Goal: Download file/media

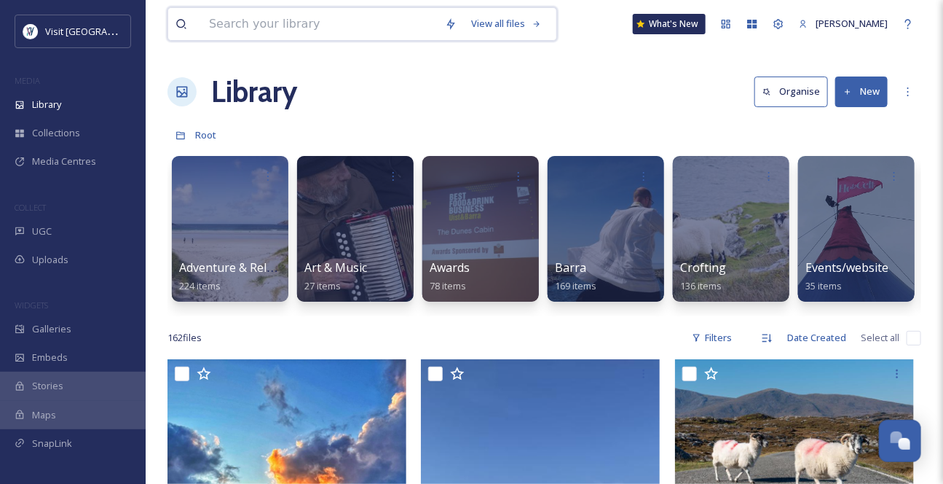
click at [252, 33] on input at bounding box center [320, 24] width 236 height 32
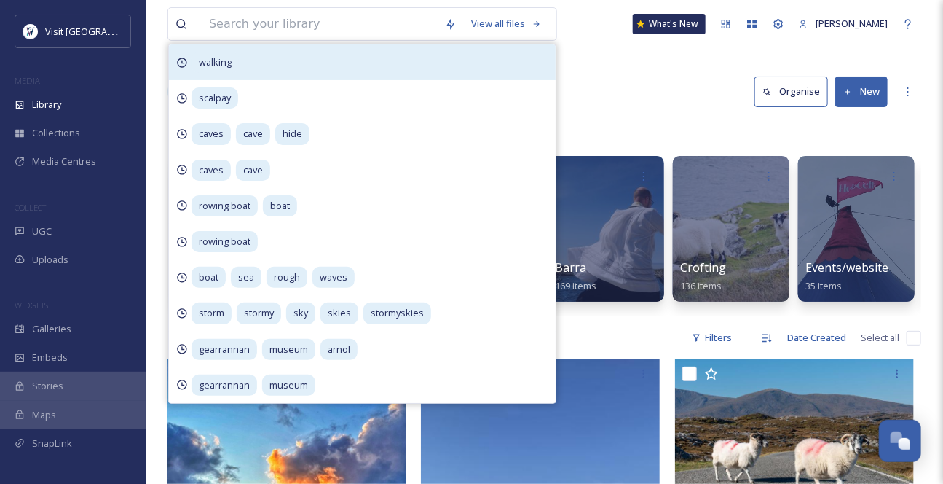
click at [363, 69] on div "walking" at bounding box center [362, 62] width 387 height 36
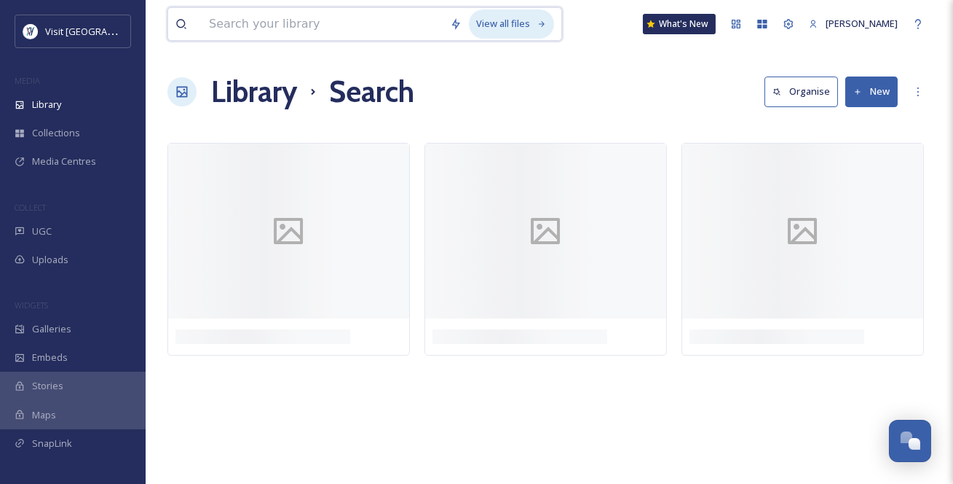
click at [528, 23] on div "View all files" at bounding box center [511, 23] width 85 height 28
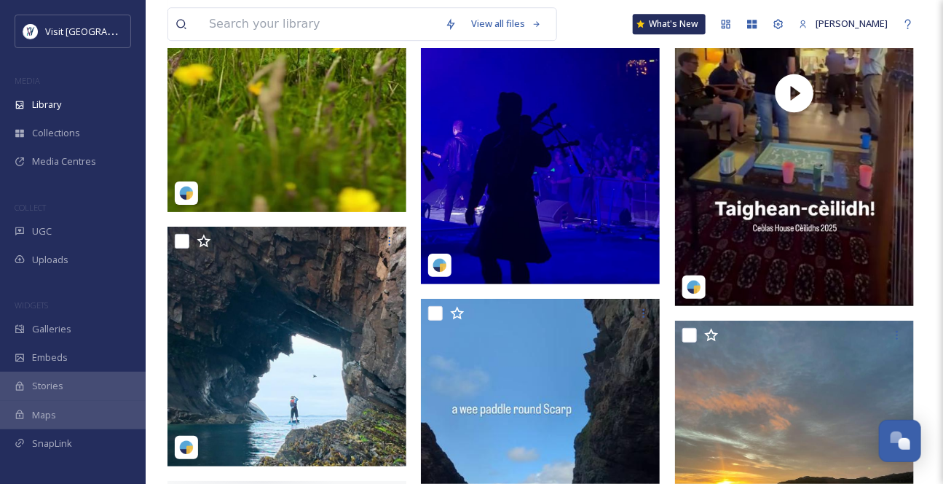
scroll to position [5827, 0]
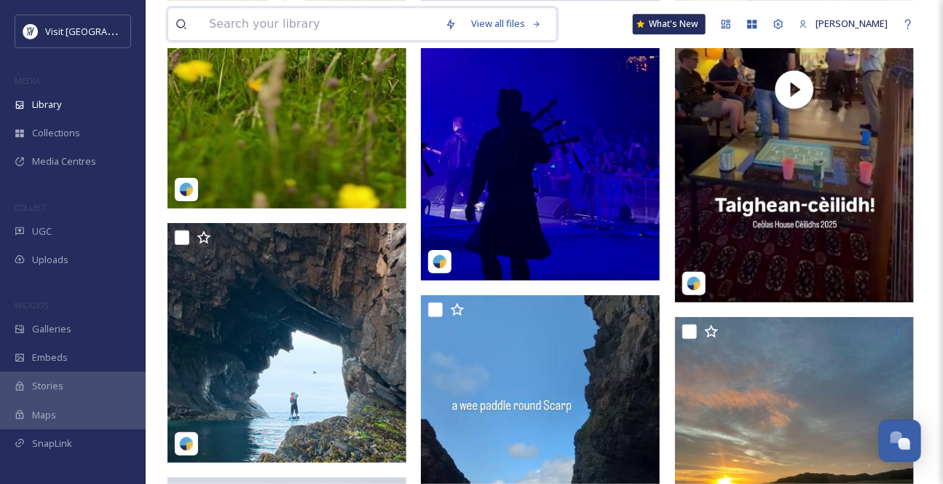
click at [304, 27] on input at bounding box center [320, 24] width 236 height 32
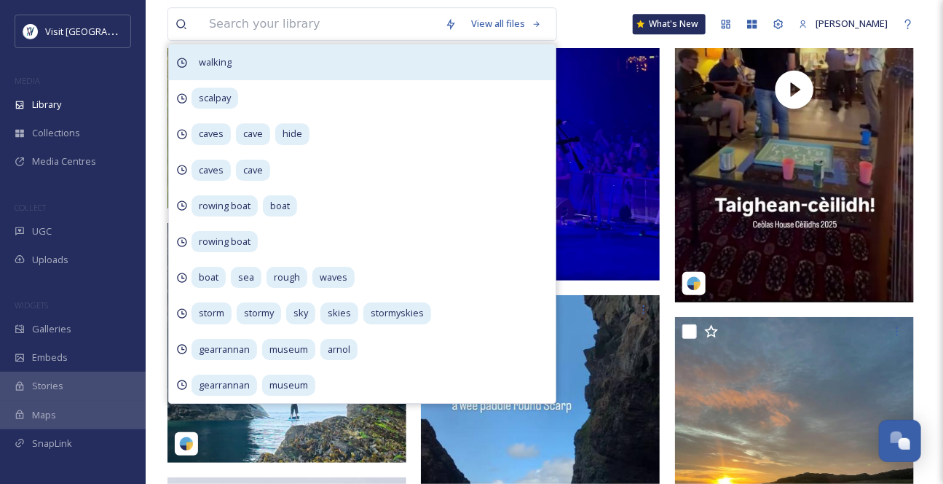
click at [221, 65] on span "walking" at bounding box center [215, 62] width 47 height 21
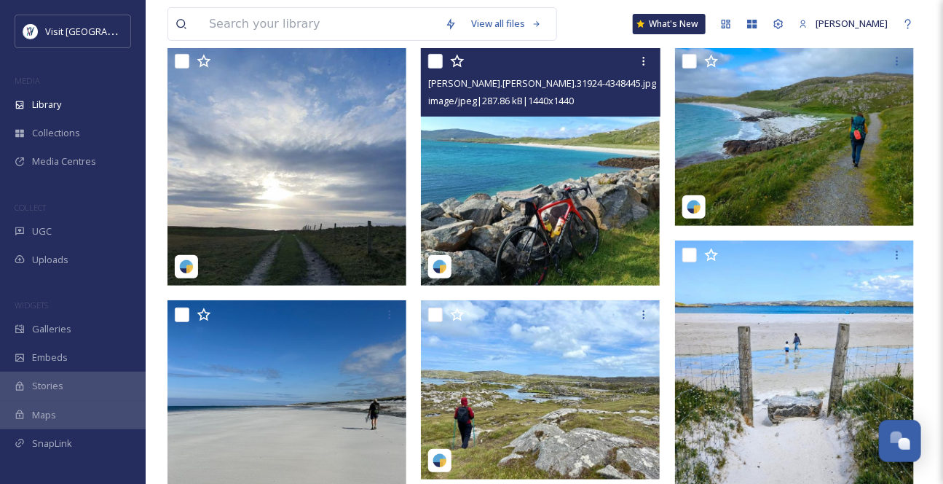
scroll to position [66, 0]
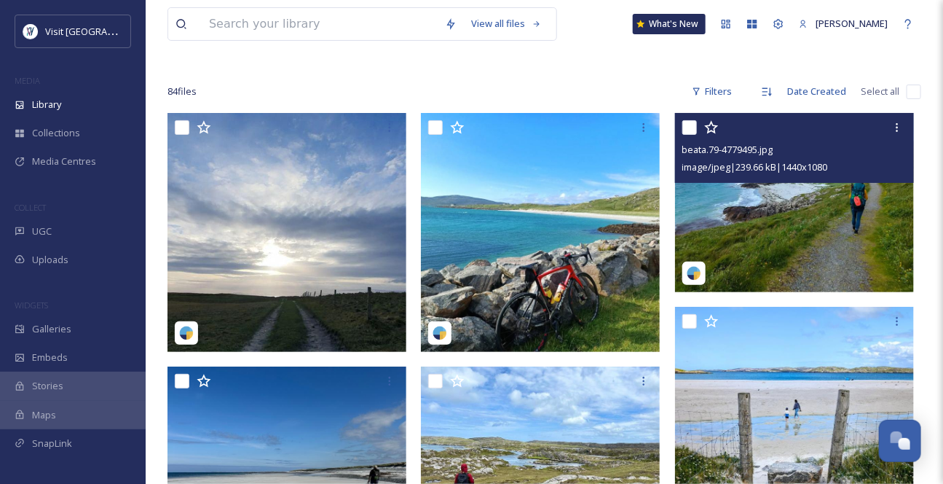
click at [791, 245] on img at bounding box center [794, 202] width 239 height 179
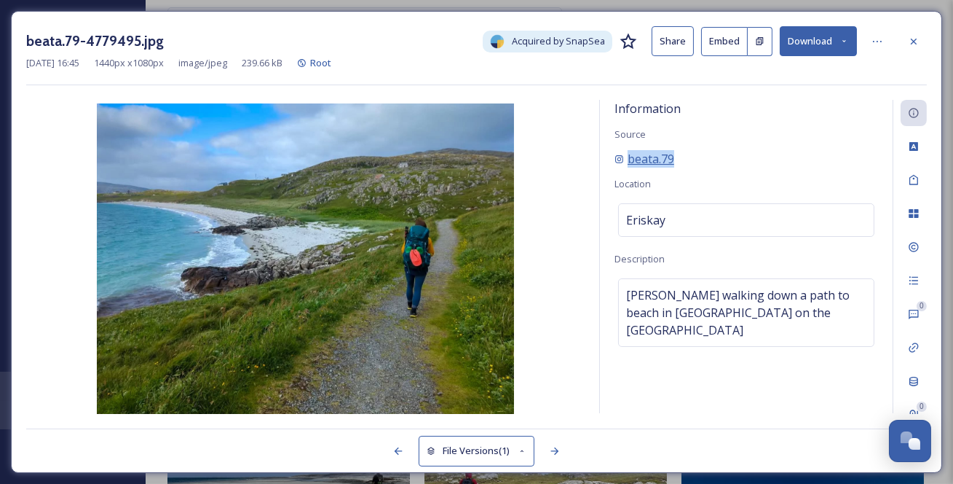
drag, startPoint x: 706, startPoint y: 170, endPoint x: 623, endPoint y: 170, distance: 83.0
click at [623, 168] on div "beata.79" at bounding box center [747, 158] width 264 height 17
copy span "beata.79"
click at [841, 44] on icon at bounding box center [844, 40] width 9 height 9
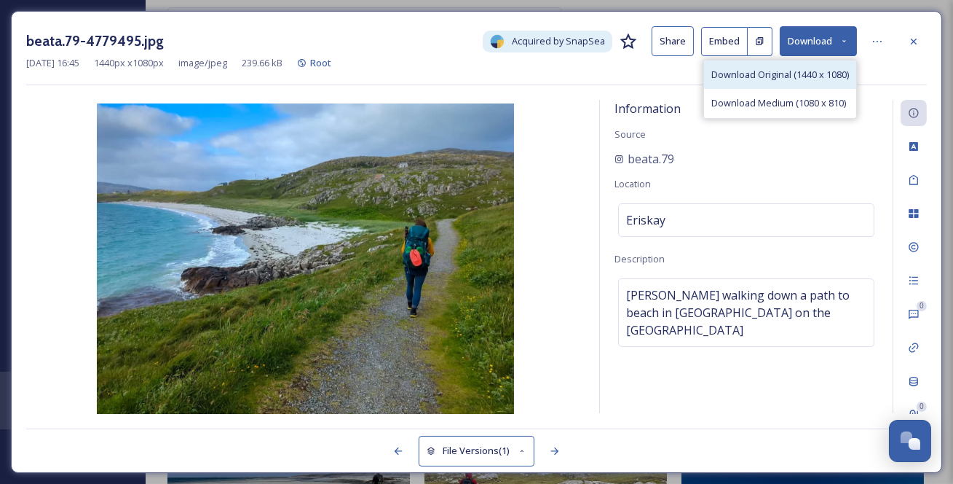
click at [816, 79] on span "Download Original (1440 x 1080)" at bounding box center [781, 75] width 138 height 14
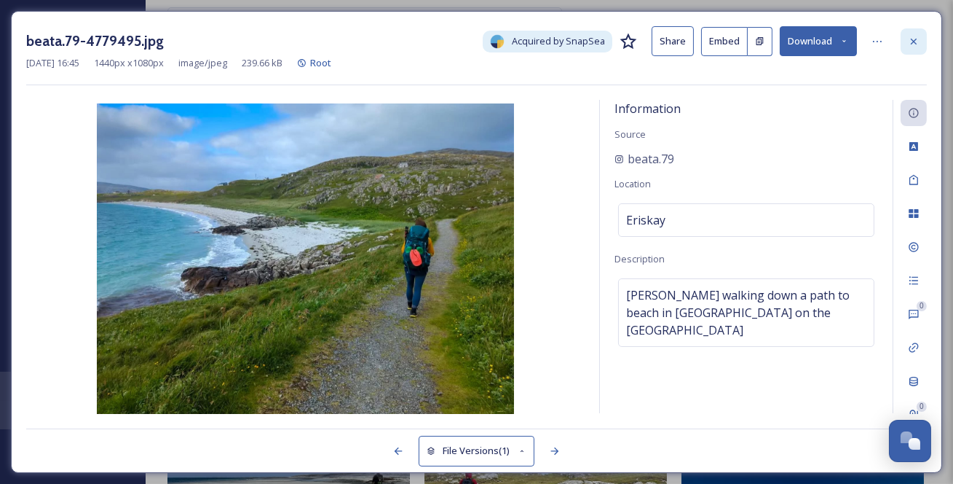
click at [914, 36] on icon at bounding box center [914, 42] width 12 height 12
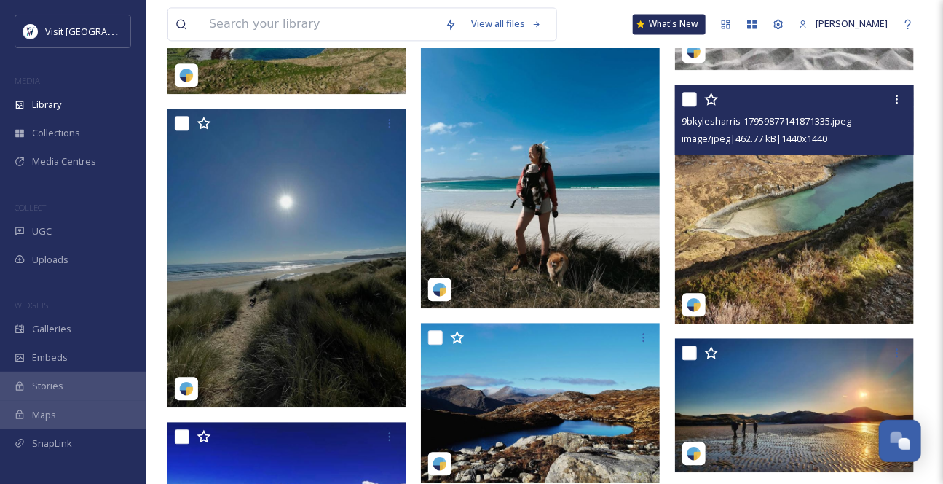
scroll to position [1258, 0]
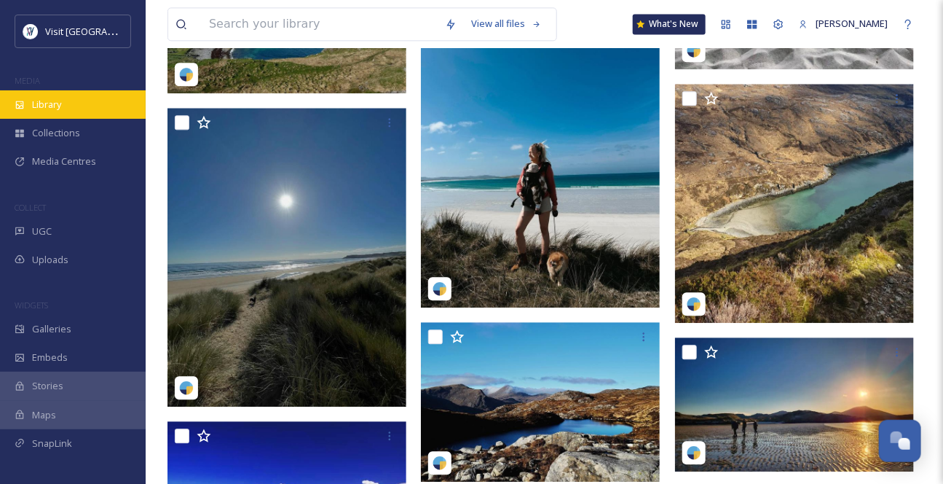
click at [61, 111] on span "Library" at bounding box center [46, 105] width 29 height 14
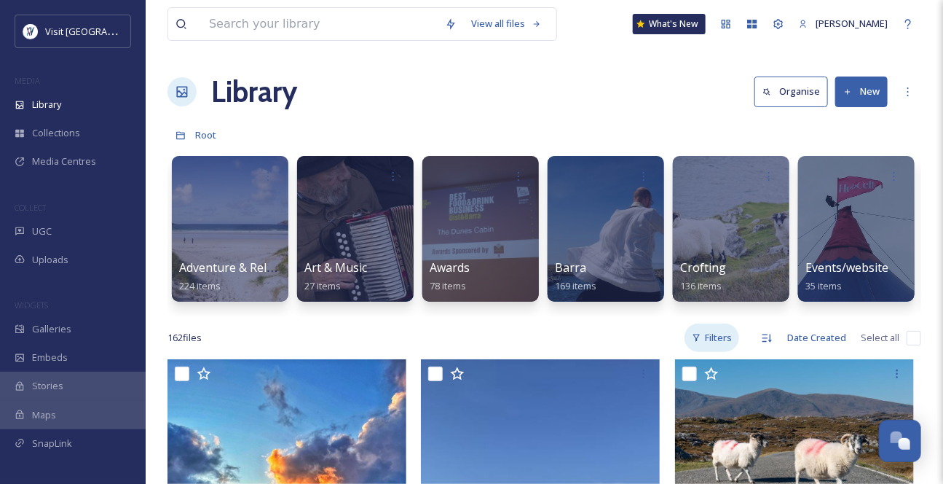
click at [698, 352] on div "Filters" at bounding box center [712, 337] width 55 height 28
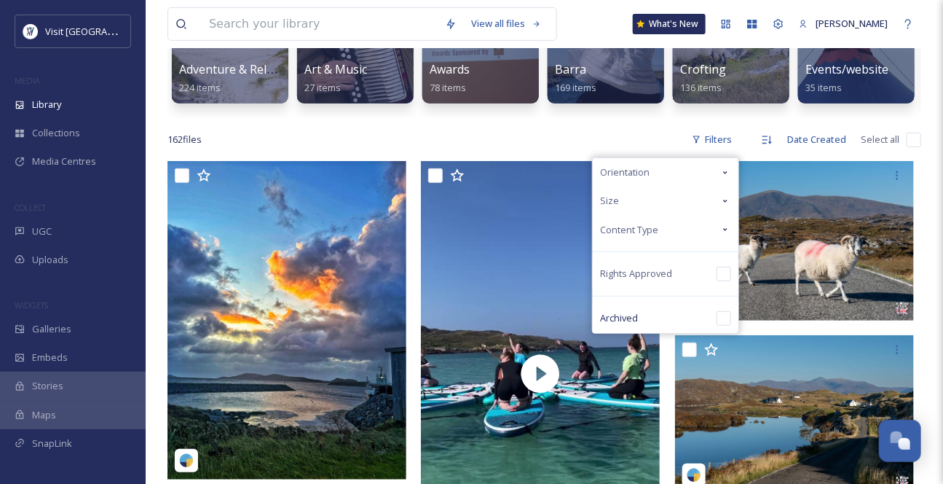
scroll to position [198, 0]
click at [720, 207] on icon at bounding box center [726, 201] width 12 height 12
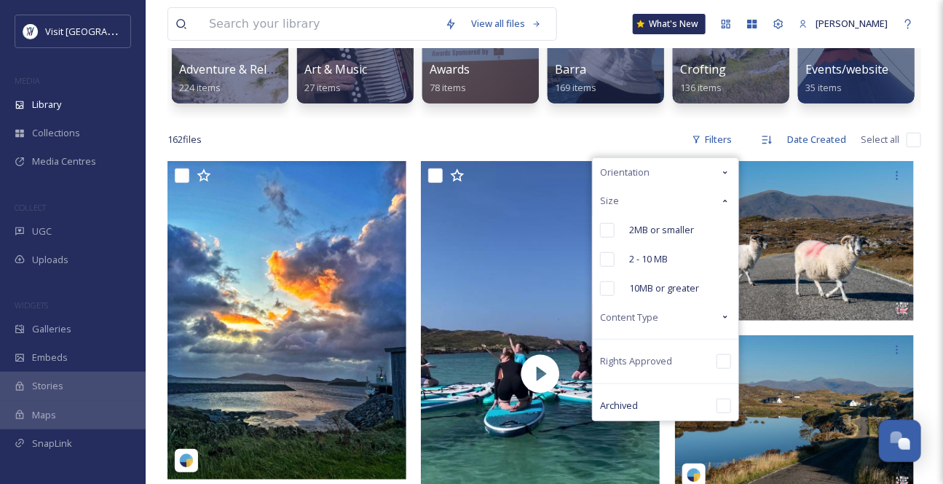
click at [605, 324] on span "Content Type" at bounding box center [629, 317] width 58 height 14
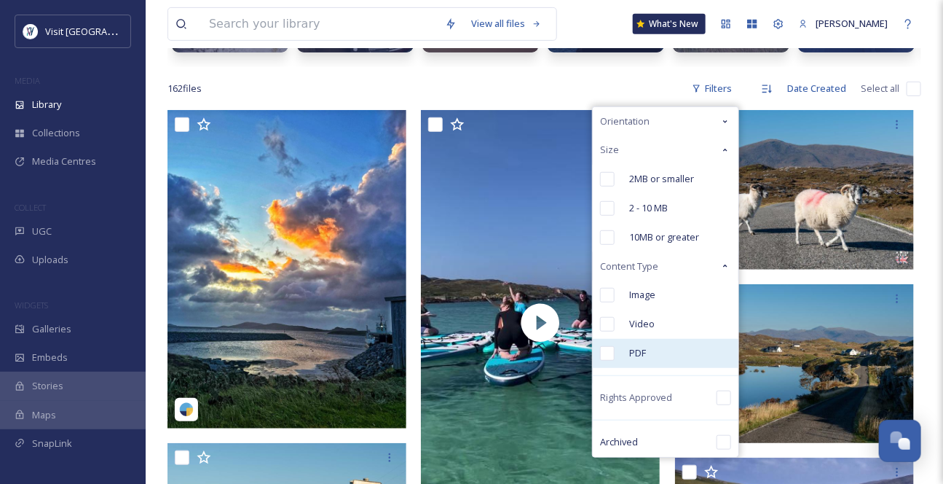
scroll to position [264, 0]
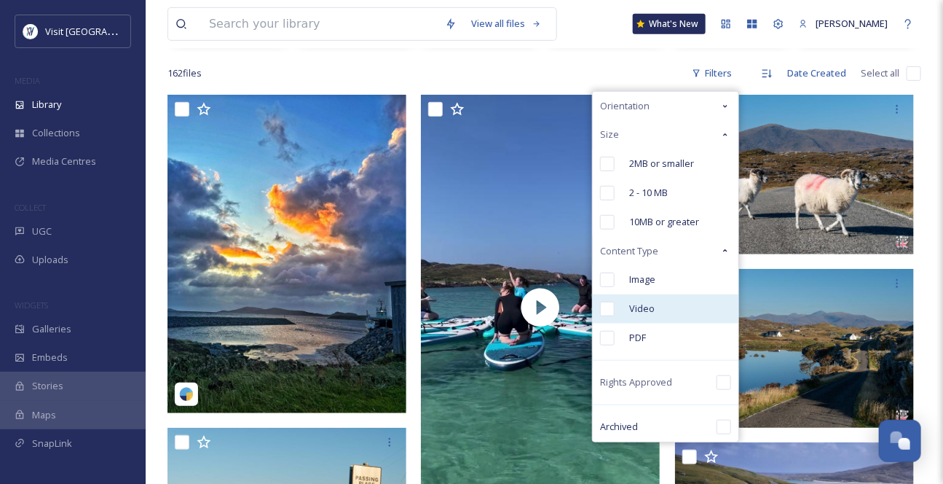
click at [600, 316] on input "checkbox" at bounding box center [607, 309] width 15 height 15
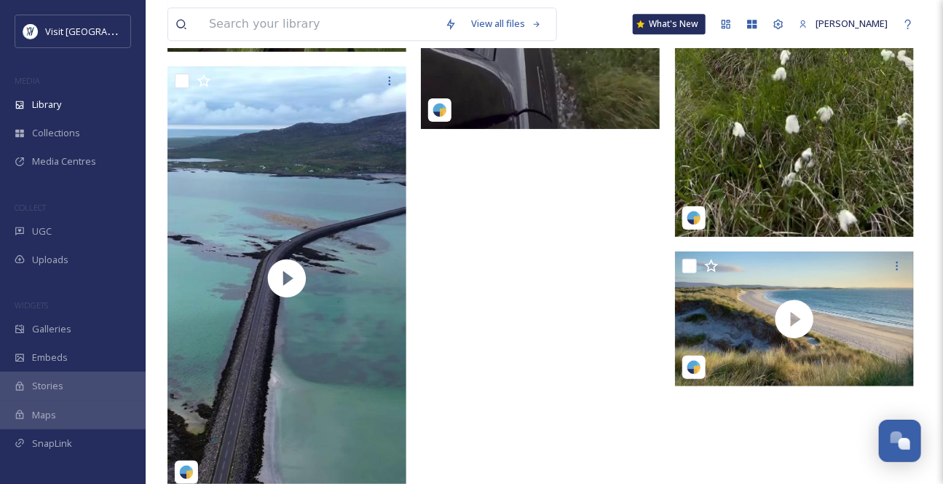
scroll to position [3384, 0]
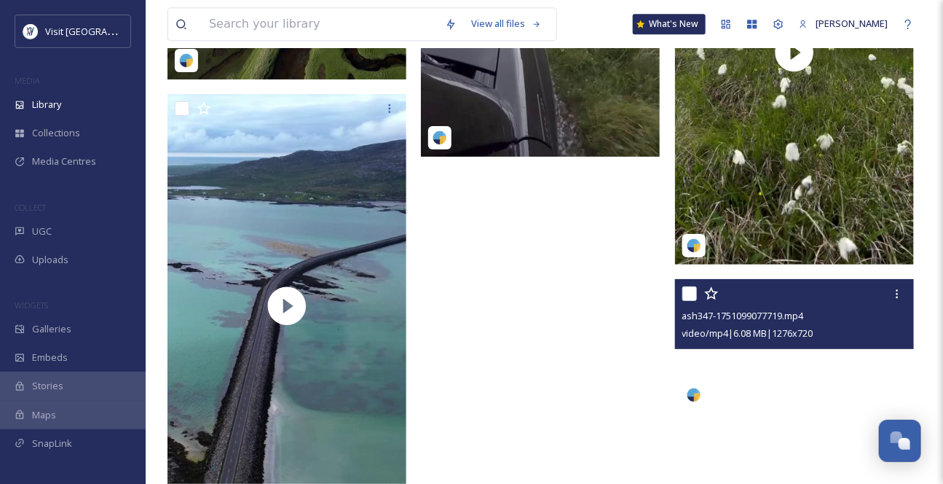
drag, startPoint x: 737, startPoint y: 386, endPoint x: 734, endPoint y: 394, distance: 8.5
click at [734, 394] on video "ash347-1751099077719.mp4" at bounding box center [794, 346] width 239 height 135
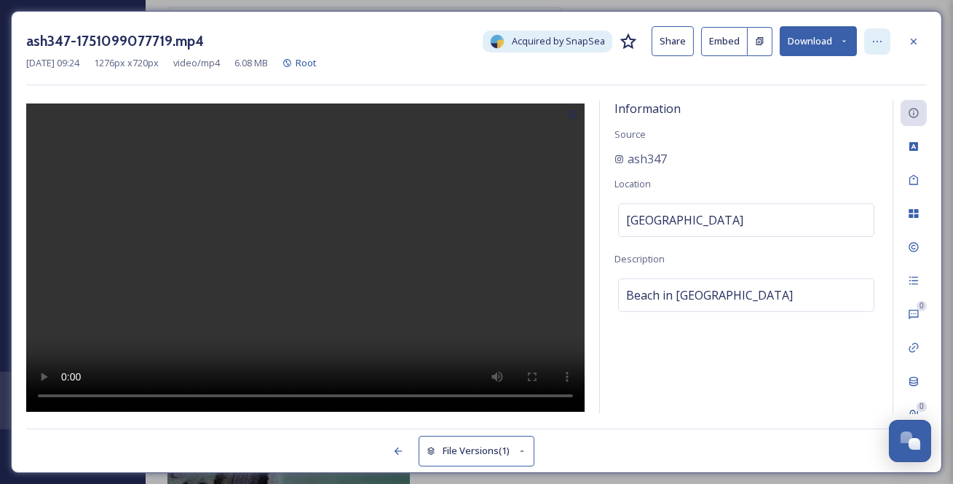
click at [872, 45] on icon at bounding box center [878, 42] width 12 height 12
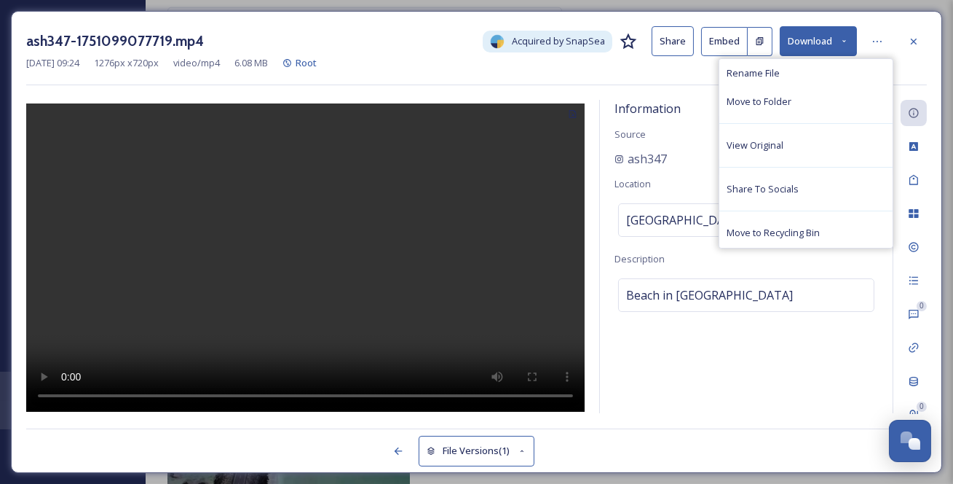
click at [840, 46] on icon at bounding box center [844, 40] width 9 height 9
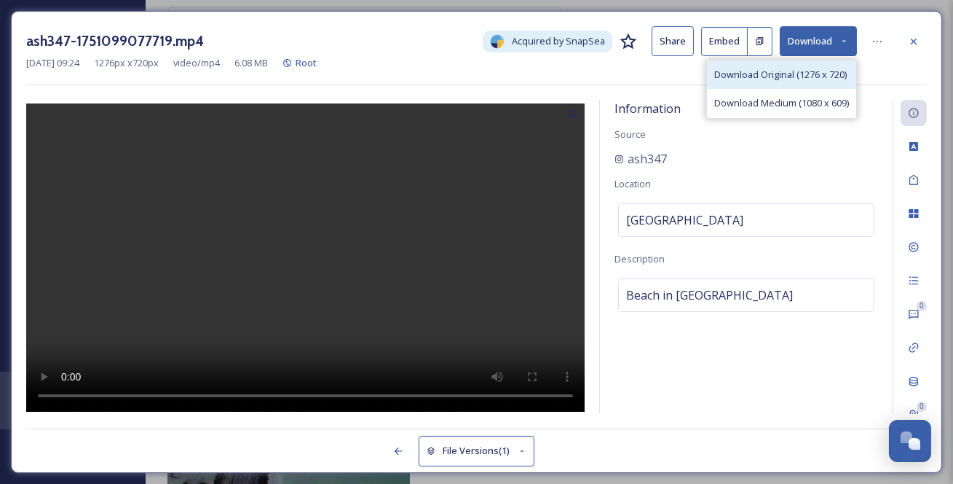
click at [774, 82] on span "Download Original (1276 x 720)" at bounding box center [781, 75] width 133 height 14
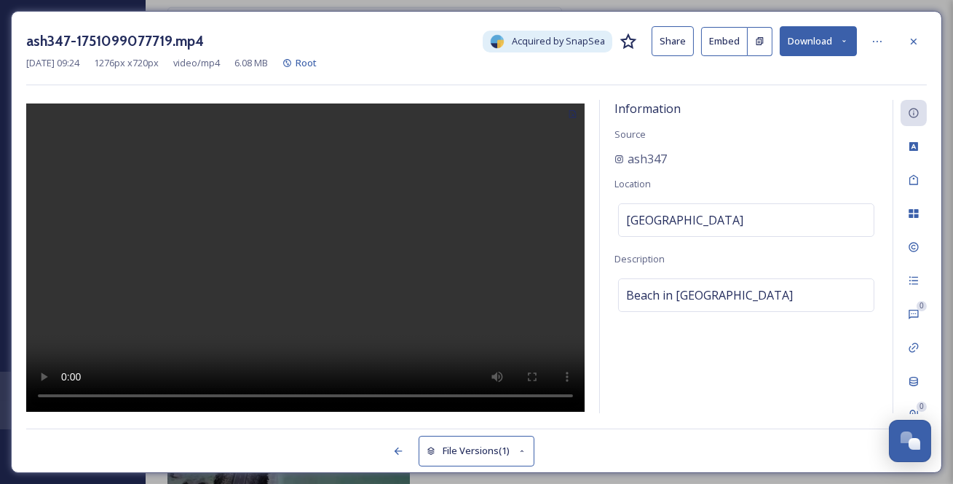
click at [910, 47] on icon at bounding box center [914, 42] width 12 height 12
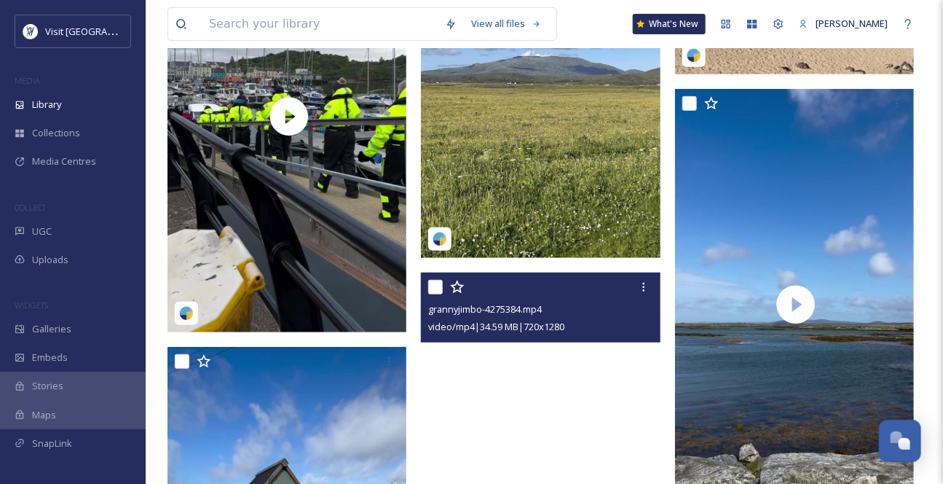
scroll to position [2259, 0]
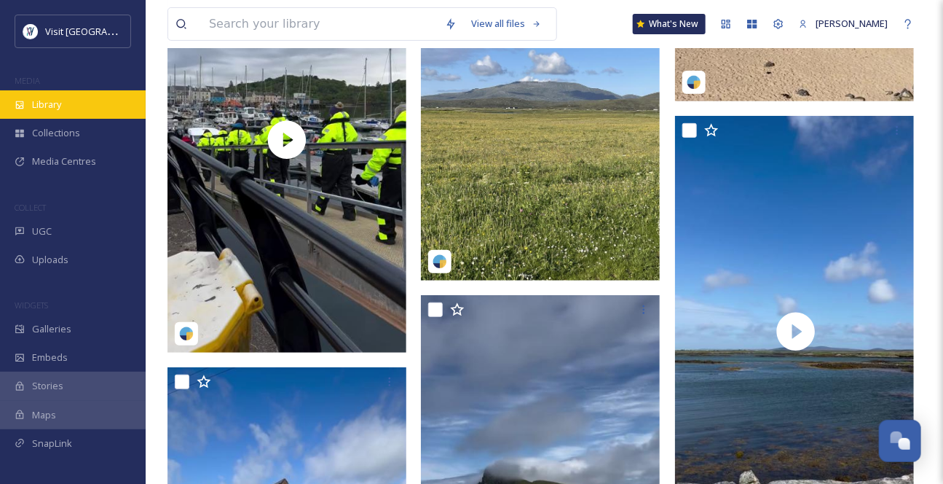
click at [61, 111] on span "Library" at bounding box center [46, 105] width 29 height 14
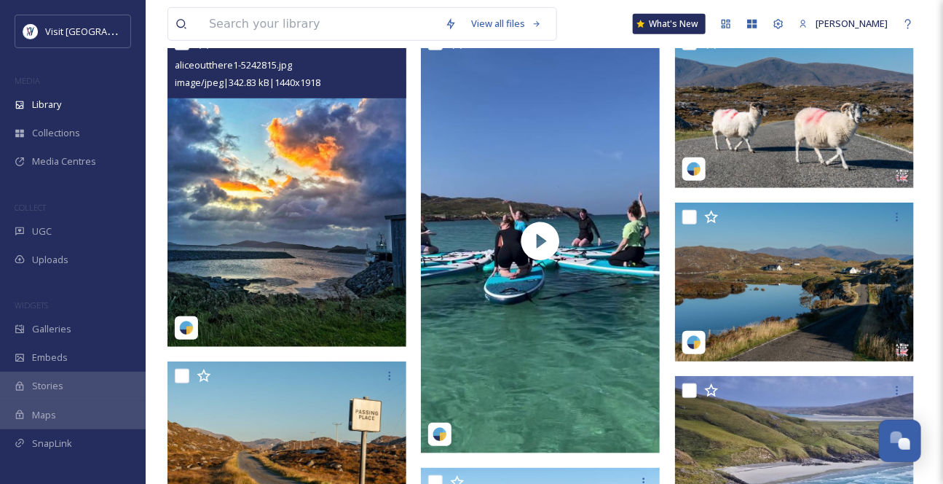
scroll to position [331, 0]
click at [345, 290] on img at bounding box center [287, 187] width 239 height 318
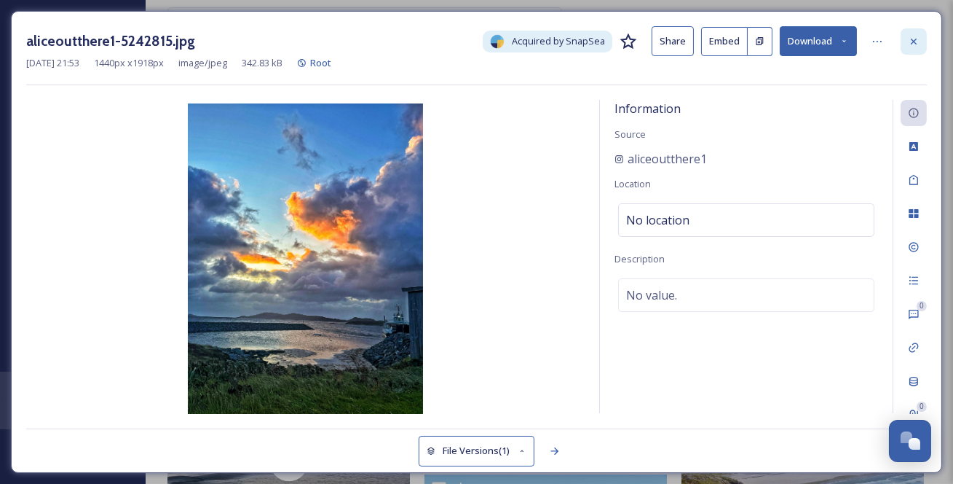
click at [918, 40] on icon at bounding box center [914, 42] width 12 height 12
